Goal: Task Accomplishment & Management: Manage account settings

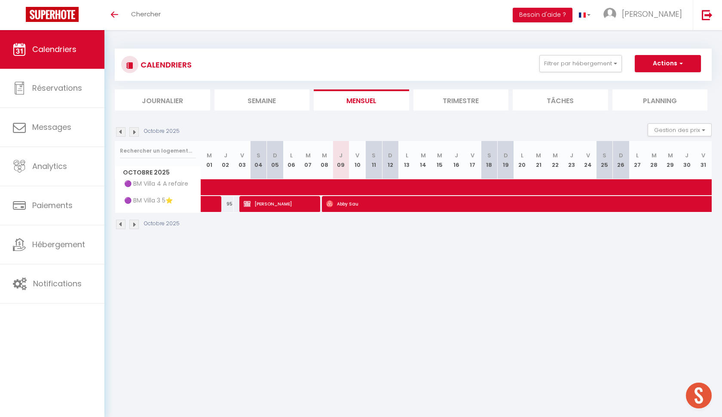
click at [64, 55] on span "Calendriers" at bounding box center [54, 49] width 44 height 11
click at [115, 10] on link "Toggle menubar" at bounding box center [114, 15] width 20 height 30
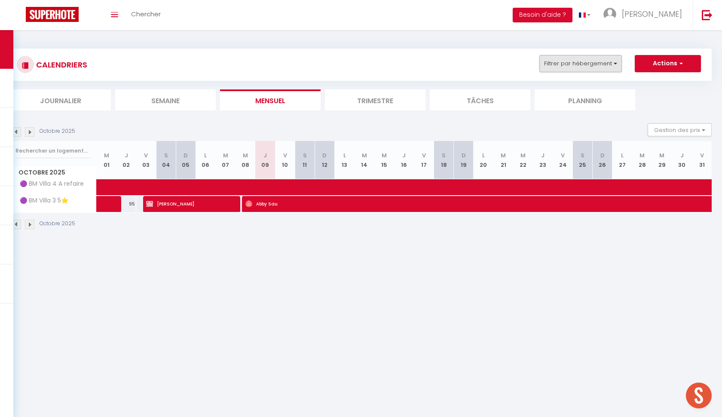
click at [595, 64] on button "Filtrer par hébergement" at bounding box center [580, 63] width 83 height 17
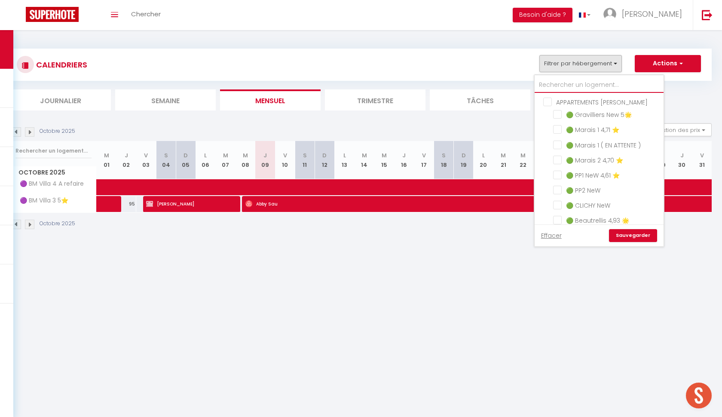
click at [565, 86] on input "text" at bounding box center [599, 84] width 129 height 15
type input "w"
checkbox input "false"
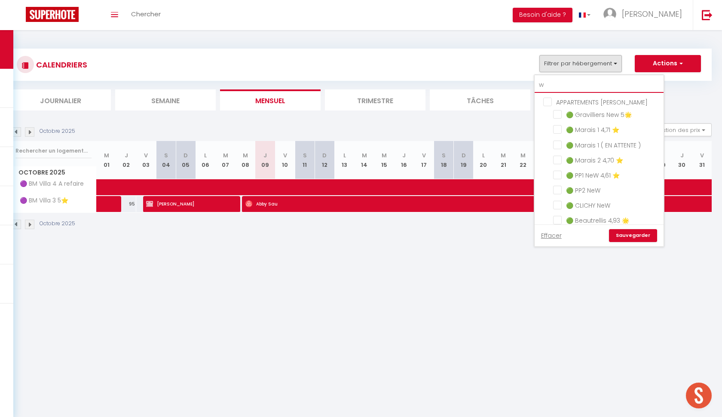
checkbox input "false"
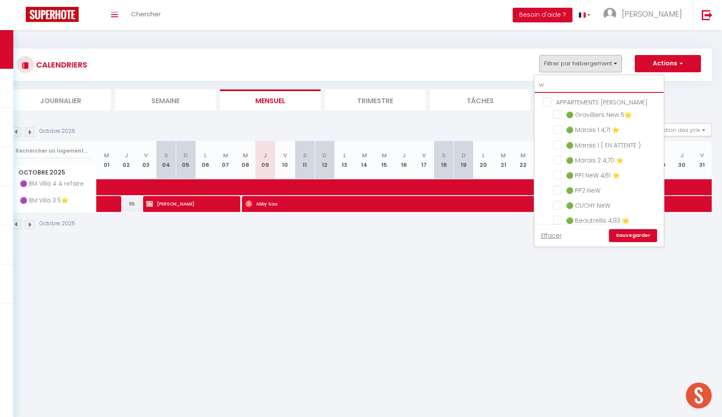
checkbox input "false"
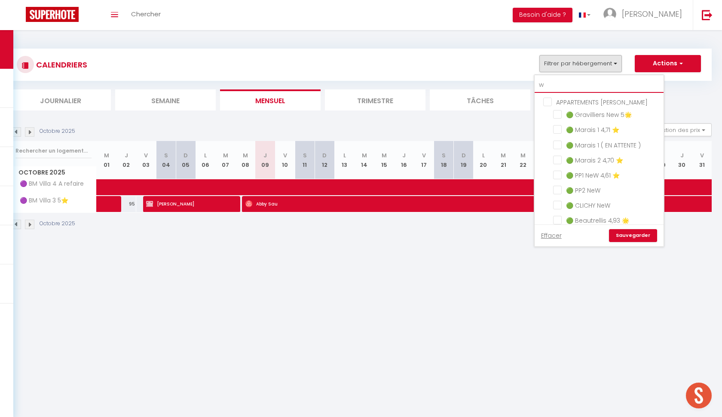
checkbox input "false"
type input "wi"
checkbox input "false"
type input "wil"
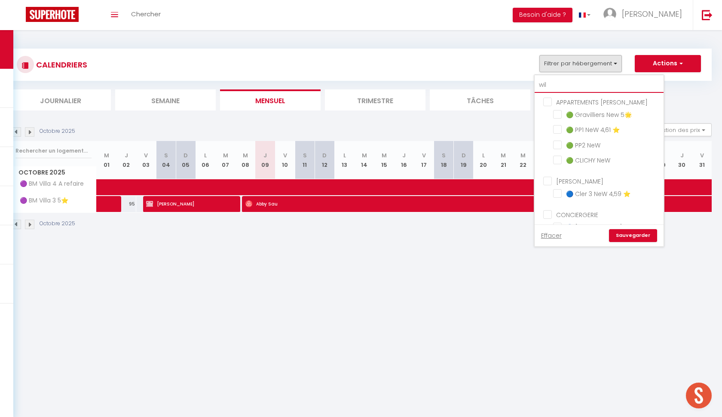
checkbox input "false"
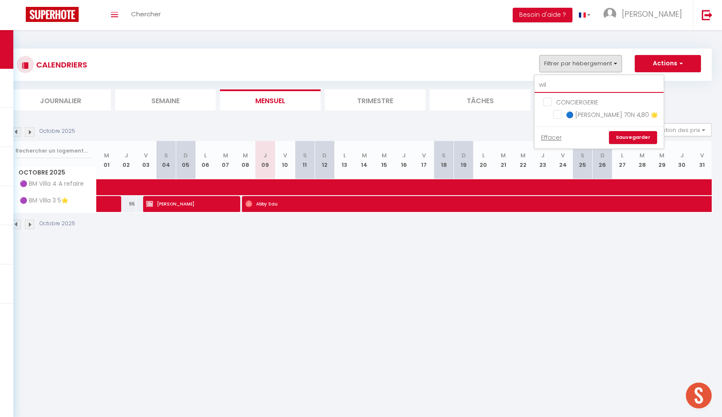
type input "wils"
checkbox input "false"
type input "wilso"
checkbox input "false"
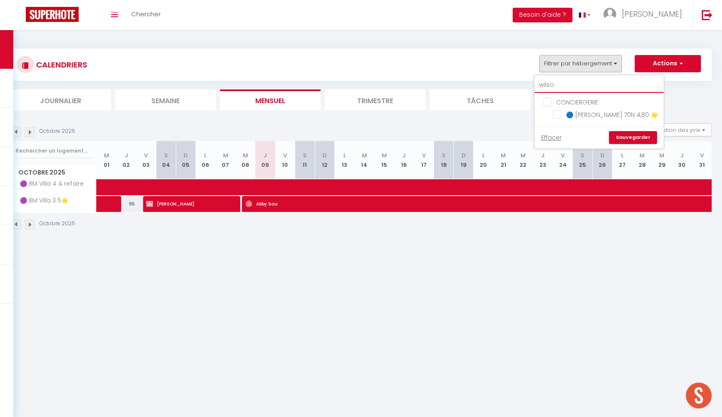
checkbox input "false"
type input "[PERSON_NAME]"
drag, startPoint x: 559, startPoint y: 101, endPoint x: 555, endPoint y: 116, distance: 15.9
click at [555, 116] on input "🔵 [PERSON_NAME] 70N 4,80 🌟" at bounding box center [606, 114] width 107 height 9
checkbox input "true"
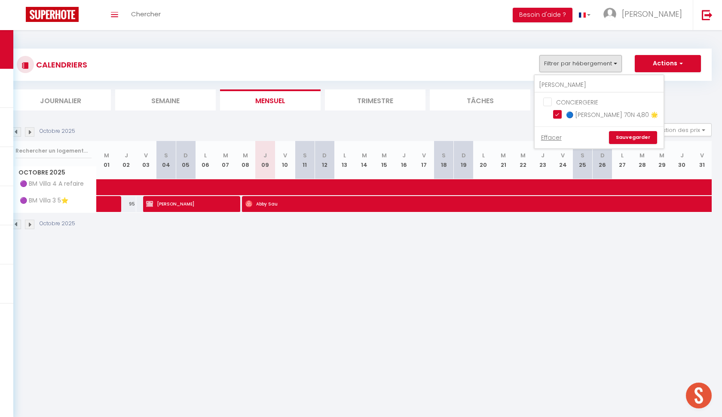
click at [624, 139] on link "Sauvegarder" at bounding box center [633, 137] width 48 height 13
